Goal: Task Accomplishment & Management: Manage account settings

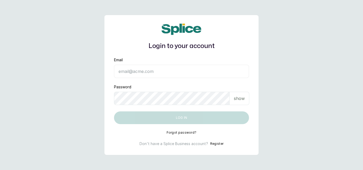
type input "[EMAIL_ADDRESS][DOMAIN_NAME]"
click at [185, 120] on button "Log in" at bounding box center [181, 117] width 135 height 13
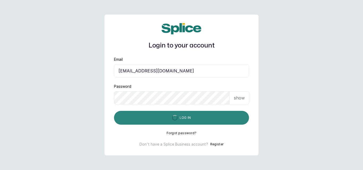
click at [185, 120] on button "Log in" at bounding box center [181, 118] width 135 height 14
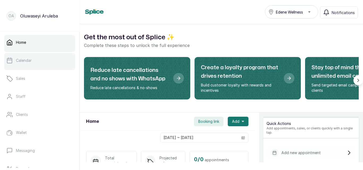
click at [23, 63] on link "Calendar" at bounding box center [39, 60] width 71 height 15
